Goal: Check status: Check status

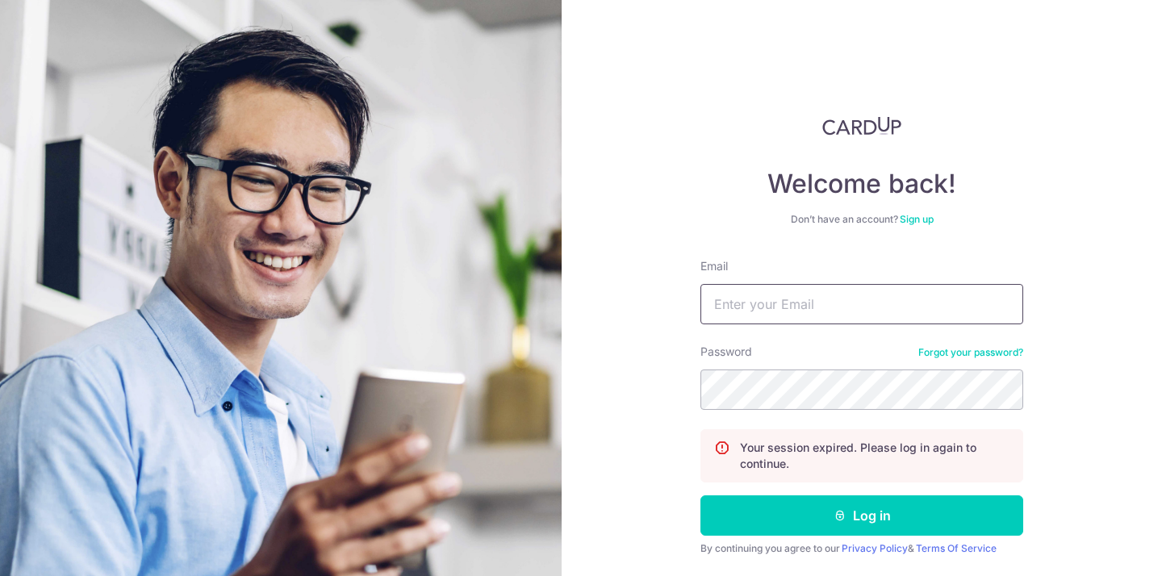
click at [805, 306] on input "Email" at bounding box center [861, 304] width 323 height 40
type input "[PERSON_NAME][EMAIL_ADDRESS][DOMAIN_NAME]"
click at [700, 495] on button "Log in" at bounding box center [861, 515] width 323 height 40
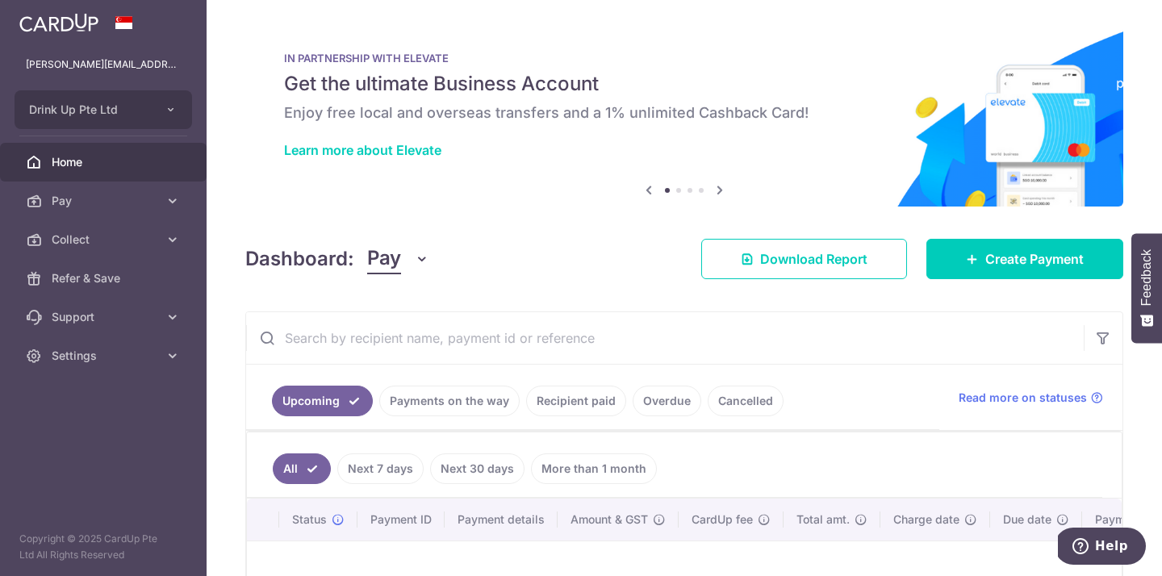
click at [472, 411] on link "Payments on the way" at bounding box center [449, 401] width 140 height 31
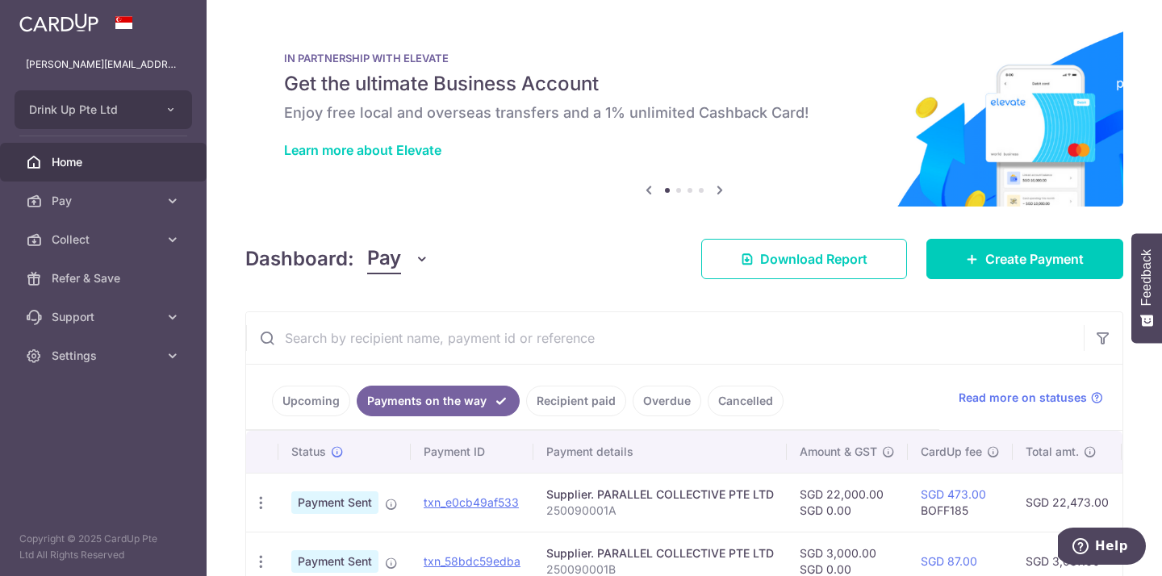
scroll to position [93, 0]
